Goal: Task Accomplishment & Management: Manage account settings

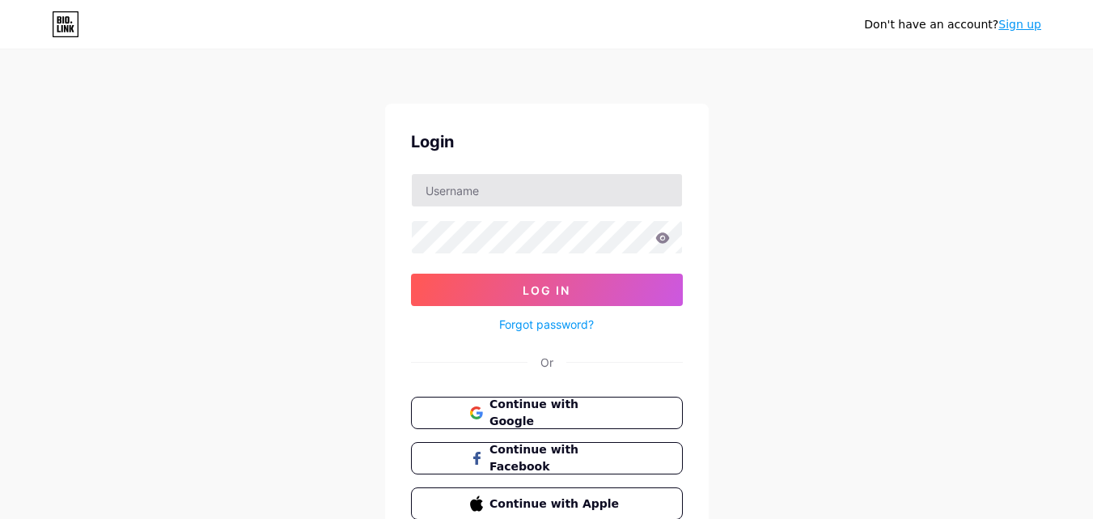
type input "[EMAIL_ADDRESS][DOMAIN_NAME]"
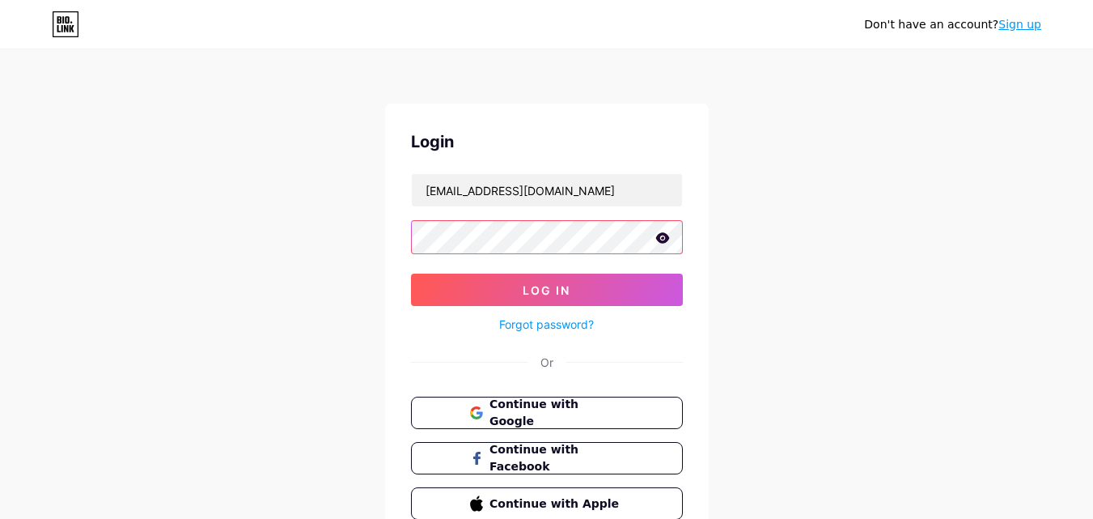
click at [411, 274] on button "Log In" at bounding box center [547, 290] width 272 height 32
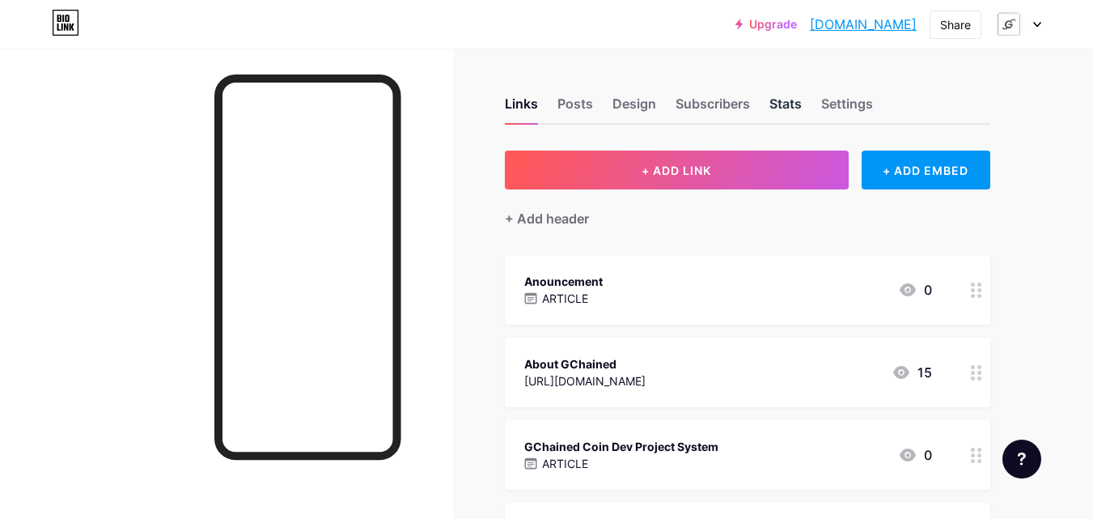
click at [783, 102] on div "Stats" at bounding box center [786, 108] width 32 height 29
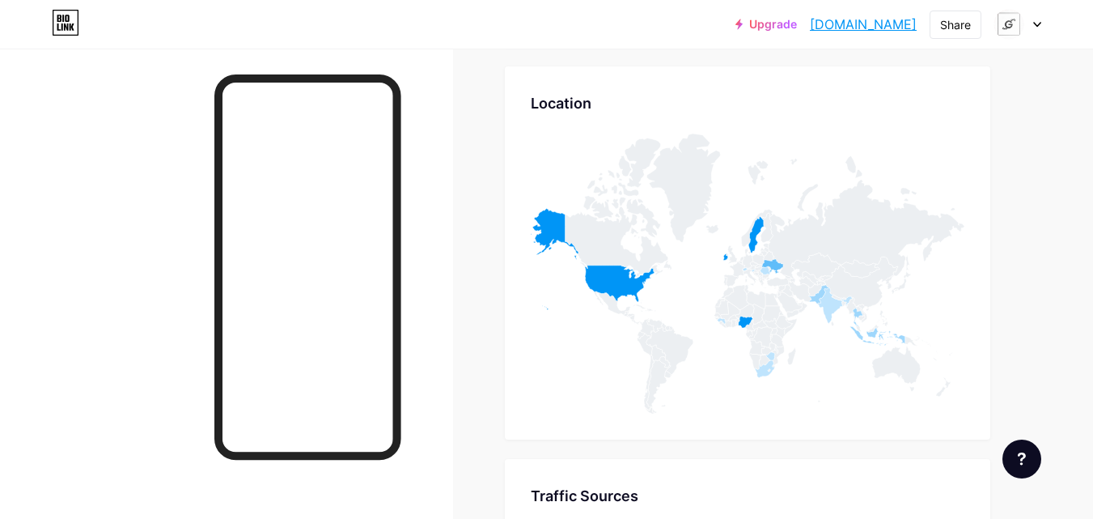
scroll to position [6734, 0]
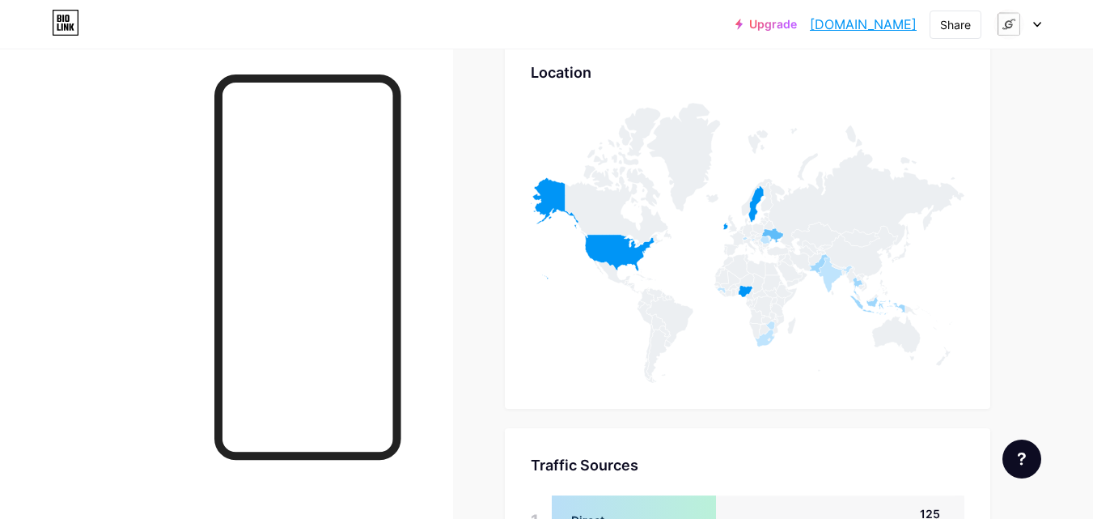
click at [1034, 32] on div at bounding box center [1018, 24] width 47 height 29
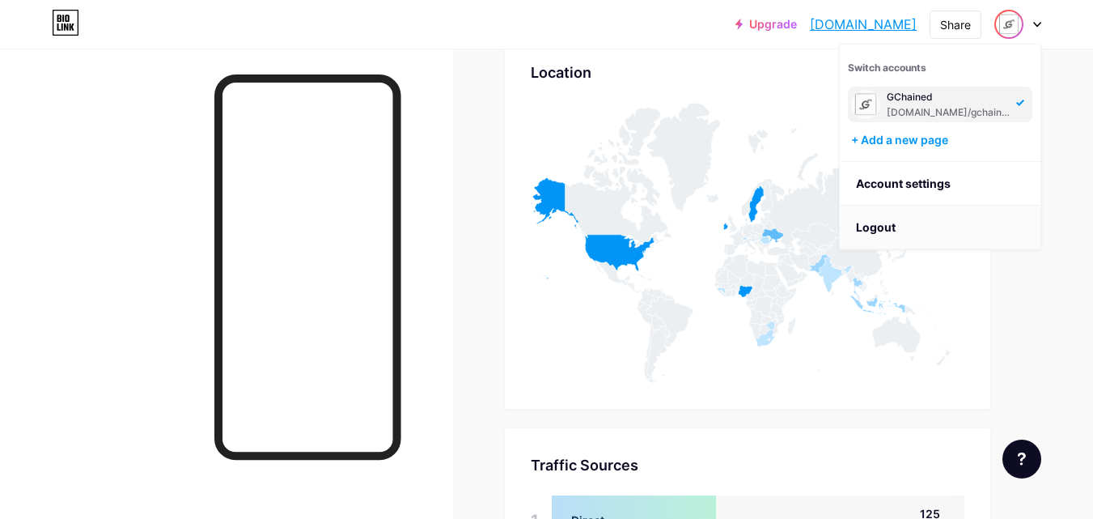
click at [933, 230] on li "Logout" at bounding box center [940, 228] width 201 height 44
